Goal: Task Accomplishment & Management: Complete application form

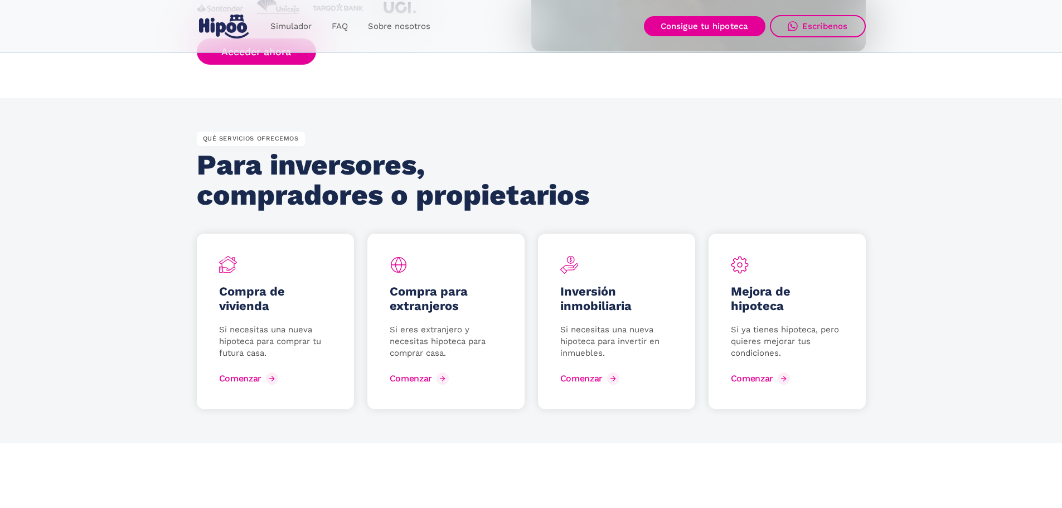
scroll to position [1393, 0]
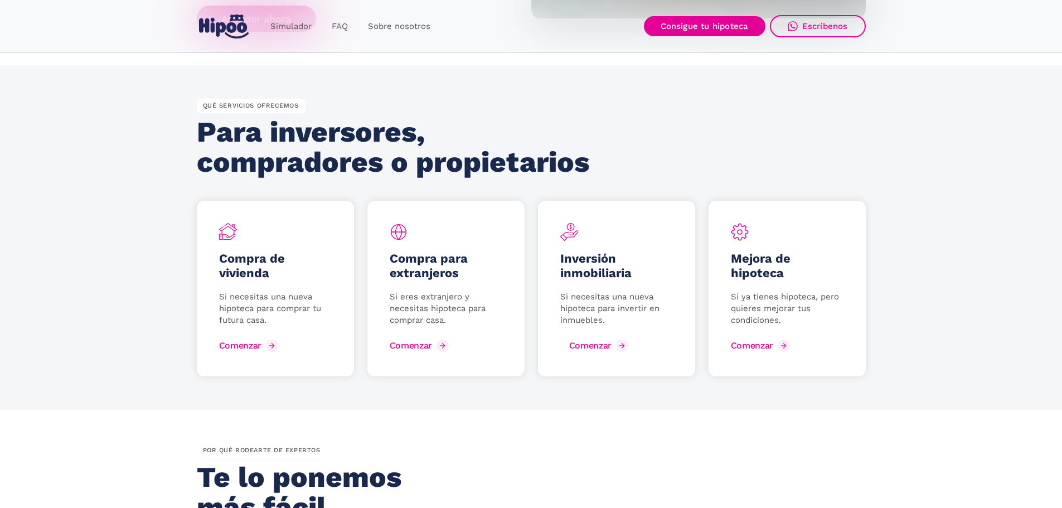
click at [584, 341] on div "Comenzar" at bounding box center [590, 345] width 42 height 11
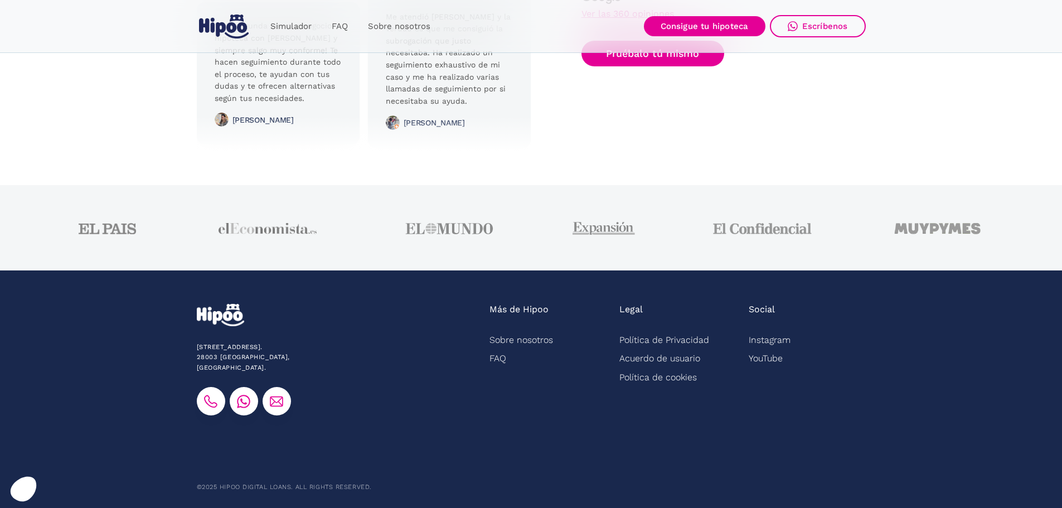
scroll to position [2782, 0]
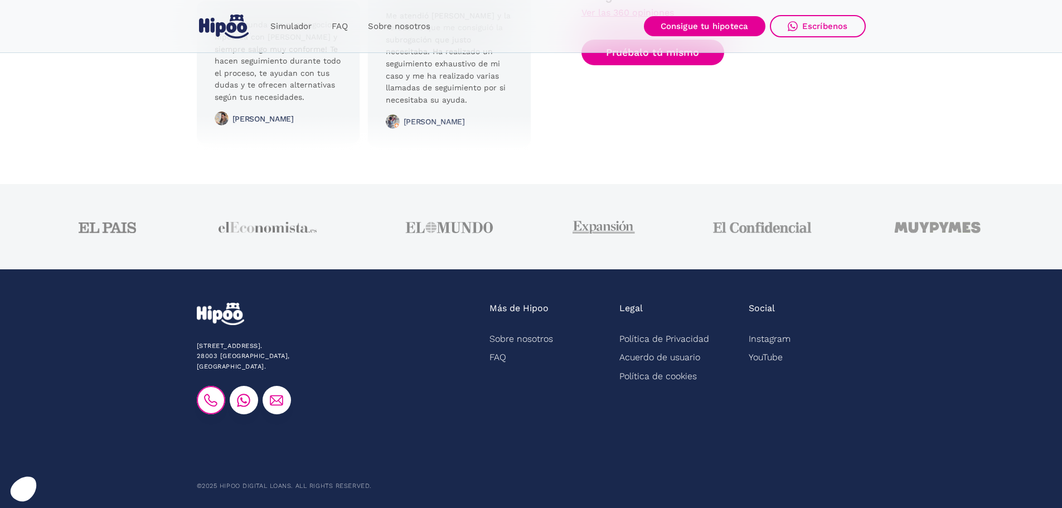
click at [207, 393] on img at bounding box center [210, 399] width 13 height 13
